Goal: Information Seeking & Learning: Learn about a topic

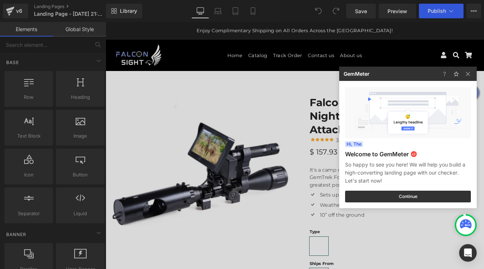
click at [300, 138] on div at bounding box center [242, 134] width 484 height 269
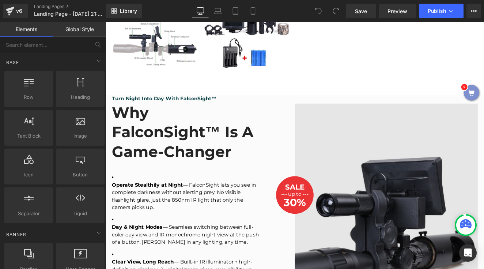
scroll to position [547, 0]
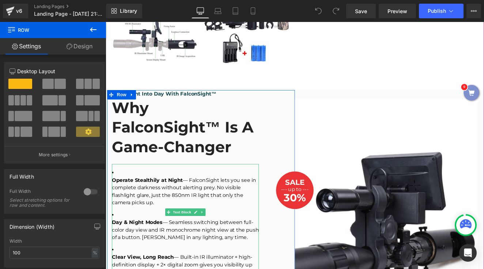
drag, startPoint x: 110, startPoint y: 193, endPoint x: 269, endPoint y: 286, distance: 183.5
click at [269, 268] on div "Turn Night Into Day With FalconSight™ Text Block Why FalconSight™ is a Game-Cha…" at bounding box center [199, 219] width 183 height 234
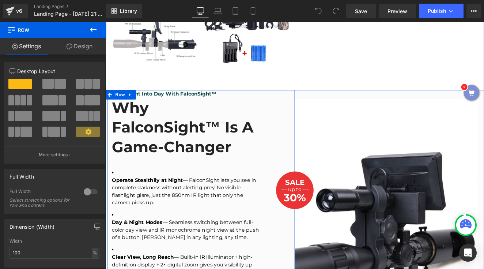
copy div "Operate Stealthily at Night — FalconSight lets you see in complete darkness wit…"
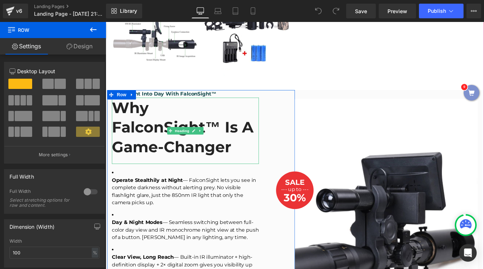
click at [151, 151] on h2 "Why FalconSight™ is a Game-Changer" at bounding box center [199, 145] width 172 height 68
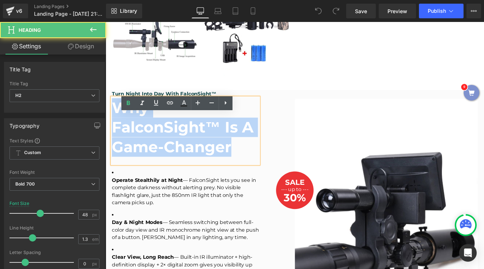
drag, startPoint x: 276, startPoint y: 167, endPoint x: 92, endPoint y: 103, distance: 194.5
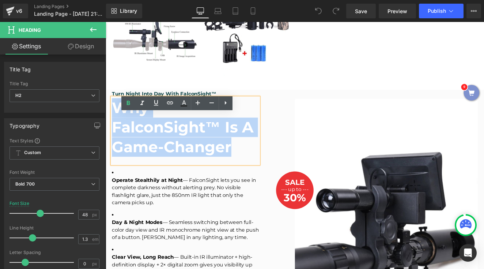
copy h2 "Why FalconSight™ is a Game-Changer"
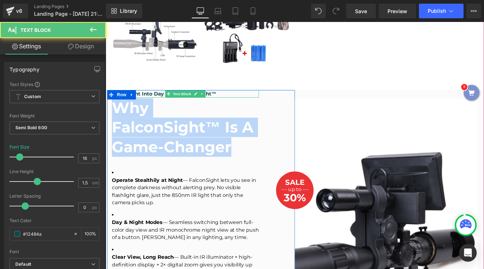
click at [158, 110] on p "Turn Night Into Day With FalconSight™" at bounding box center [199, 106] width 172 height 9
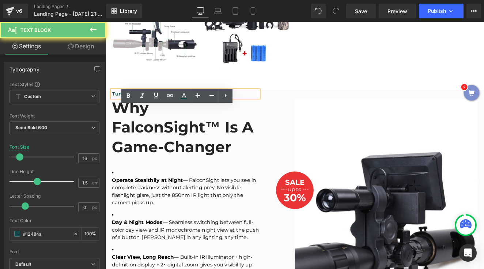
click at [158, 110] on p "Turn Night Into Day With FalconSight™" at bounding box center [199, 106] width 172 height 9
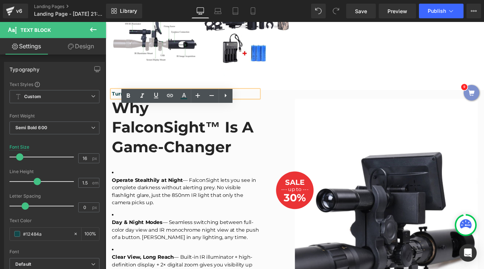
click at [158, 110] on p "Turn Night Into Day With FalconSight™" at bounding box center [199, 106] width 172 height 9
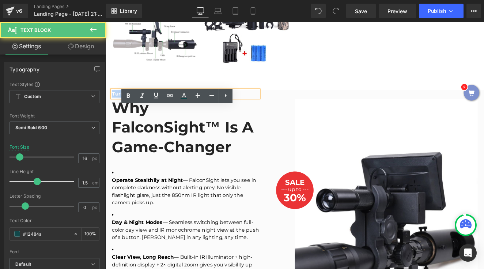
click at [158, 110] on p "Turn Night Into Day With FalconSight™" at bounding box center [199, 106] width 172 height 9
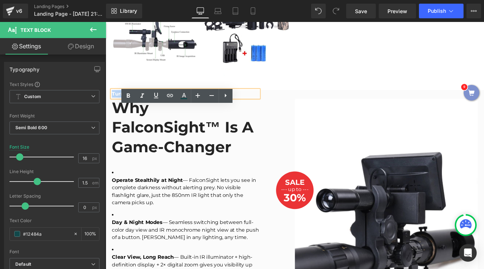
copy p "Turn Night Into Day With FalconSight™"
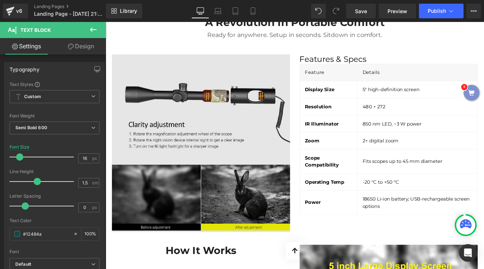
scroll to position [1163, 0]
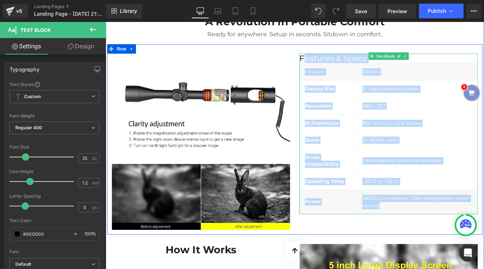
drag, startPoint x: 334, startPoint y: 44, endPoint x: 419, endPoint y: 211, distance: 187.6
click at [419, 211] on div "Features & Specs Feature Details Display Size 5″ high-definition screen Resolut…" at bounding box center [436, 153] width 208 height 188
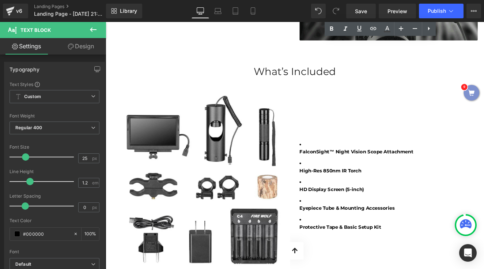
scroll to position [1472, 0]
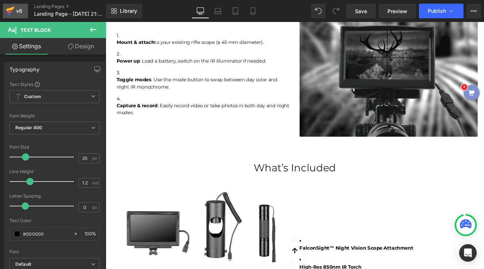
click at [16, 14] on div "v6" at bounding box center [19, 11] width 9 height 10
